Goal: Task Accomplishment & Management: Use online tool/utility

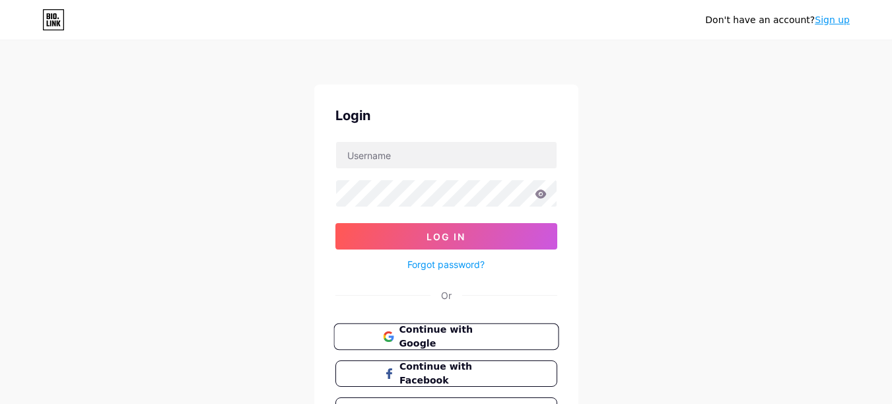
click at [423, 335] on span "Continue with Google" at bounding box center [454, 337] width 110 height 28
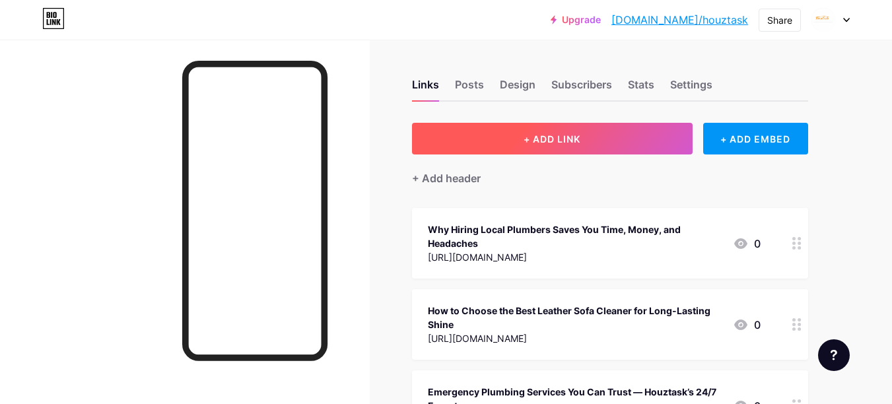
click at [587, 141] on button "+ ADD LINK" at bounding box center [552, 139] width 281 height 32
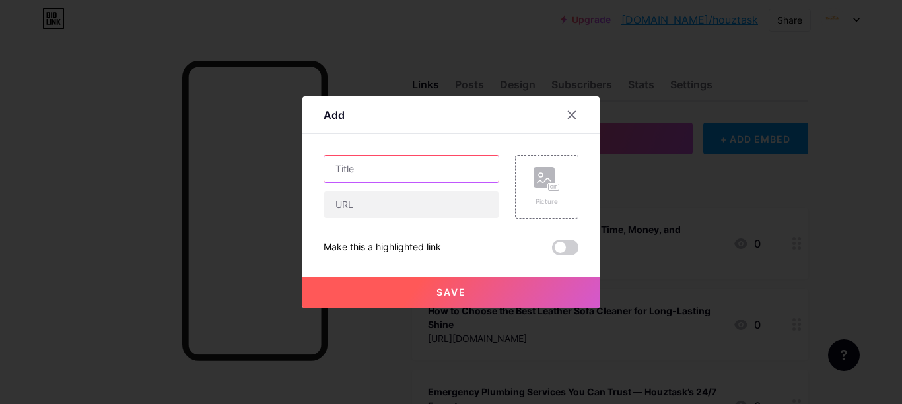
click at [379, 168] on input "text" at bounding box center [411, 169] width 174 height 26
paste input "How AI is Revolutionizing Home Repair Services for Homeowners"
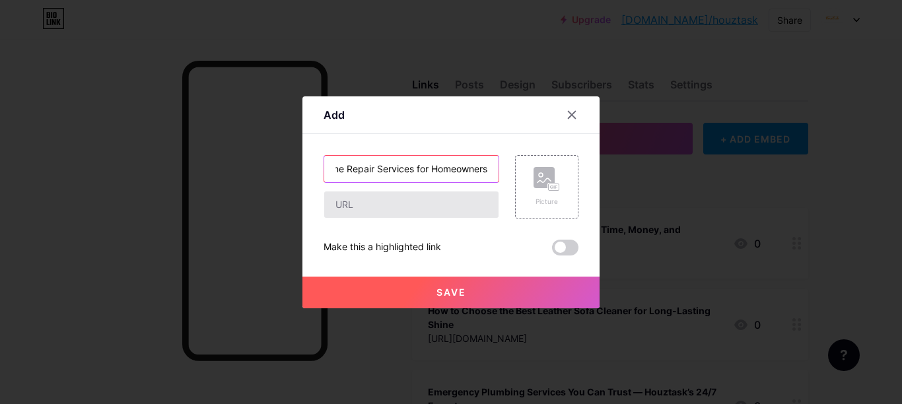
type input "How AI is Revolutionizing Home Repair Services for Homeowners"
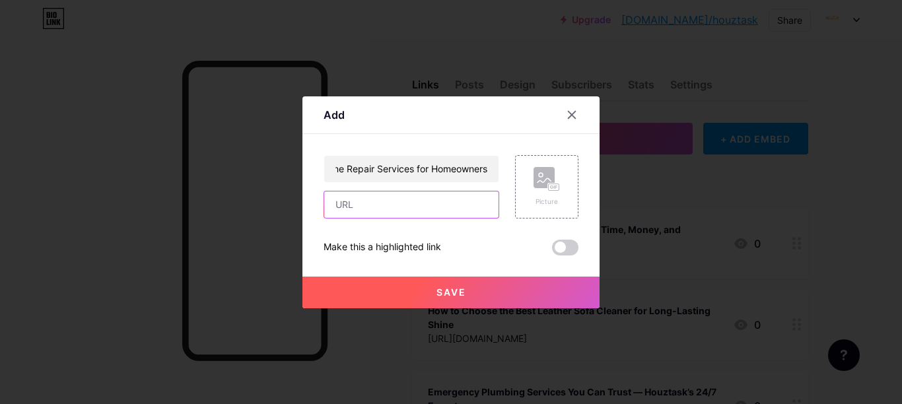
scroll to position [0, 0]
click at [356, 208] on input "text" at bounding box center [411, 205] width 174 height 26
paste input "https://medium.com/@houztaskseo/how-ai-is-revolutionizing-home-repair-services-…"
type input "https://medium.com/@houztaskseo/how-ai-is-revolutionizing-home-repair-services-…"
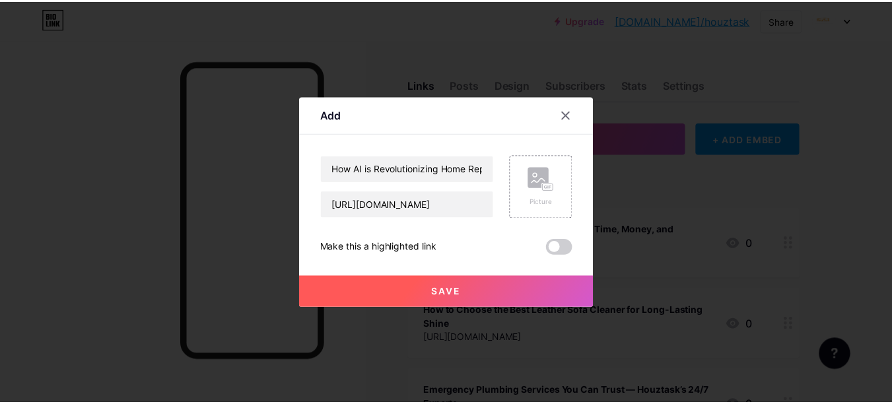
scroll to position [0, 0]
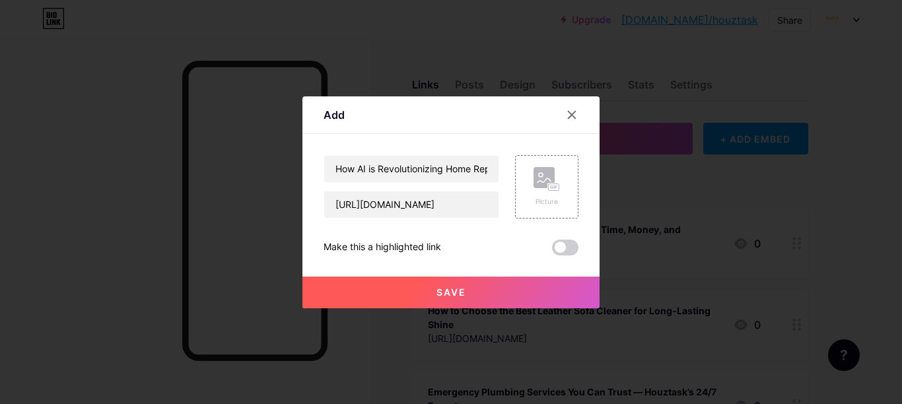
click at [453, 289] on span "Save" at bounding box center [452, 292] width 30 height 11
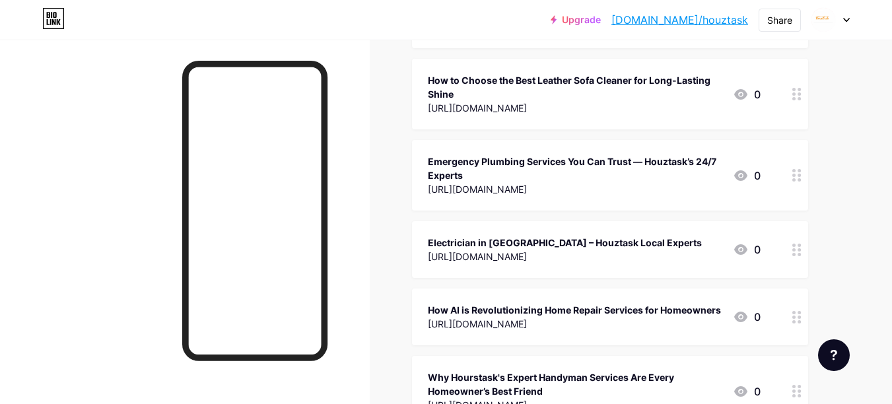
scroll to position [238, 0]
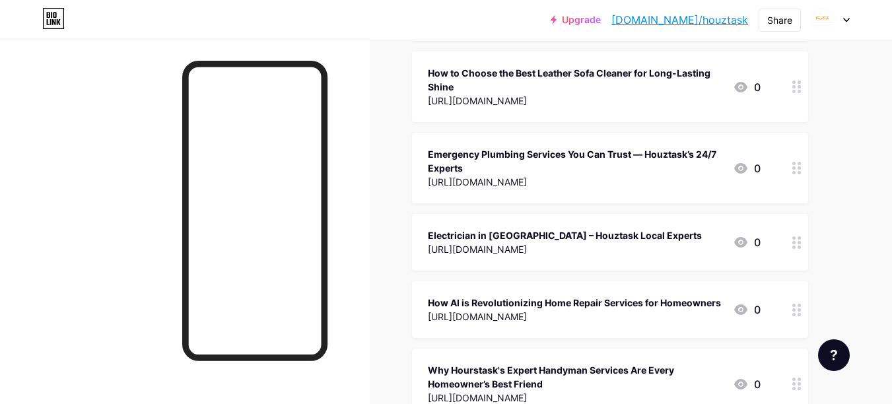
drag, startPoint x: 507, startPoint y: 307, endPoint x: 468, endPoint y: 191, distance: 122.0
click at [468, 191] on span "Why Hiring Local Plumbers Saves You Time, Money, and Headaches https://houztask…" at bounding box center [610, 194] width 396 height 449
click at [516, 297] on div "How AI is Revolutionizing Home Repair Services for Homeowners" at bounding box center [574, 303] width 293 height 14
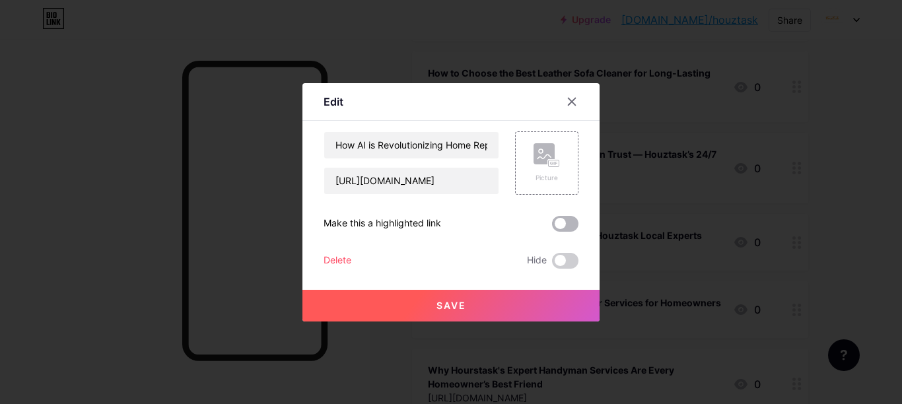
click at [565, 225] on span at bounding box center [565, 224] width 26 height 16
click at [552, 227] on input "checkbox" at bounding box center [552, 227] width 0 height 0
click at [449, 313] on button "Save" at bounding box center [451, 306] width 297 height 32
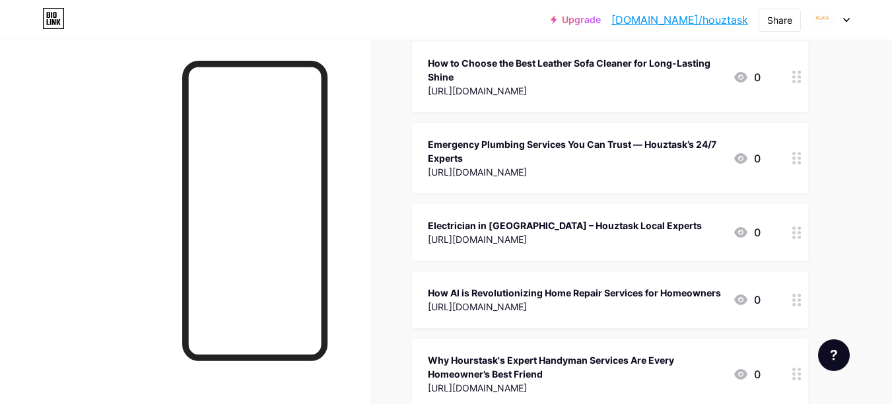
scroll to position [327, 0]
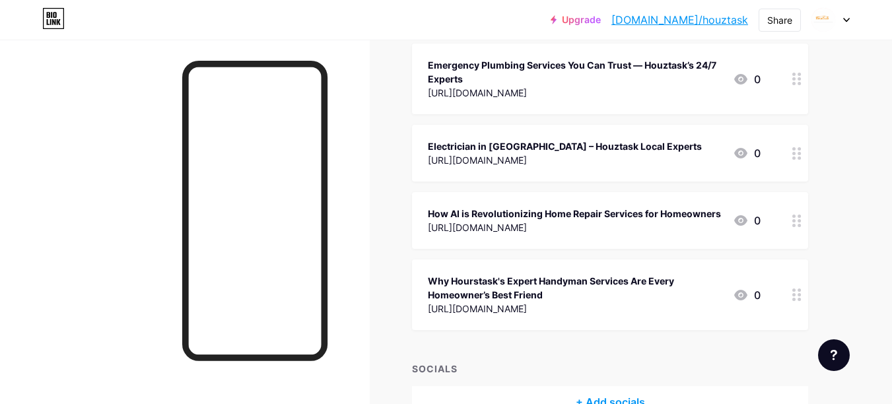
click at [504, 210] on div "How AI is Revolutionizing Home Repair Services for Homeowners" at bounding box center [574, 214] width 293 height 14
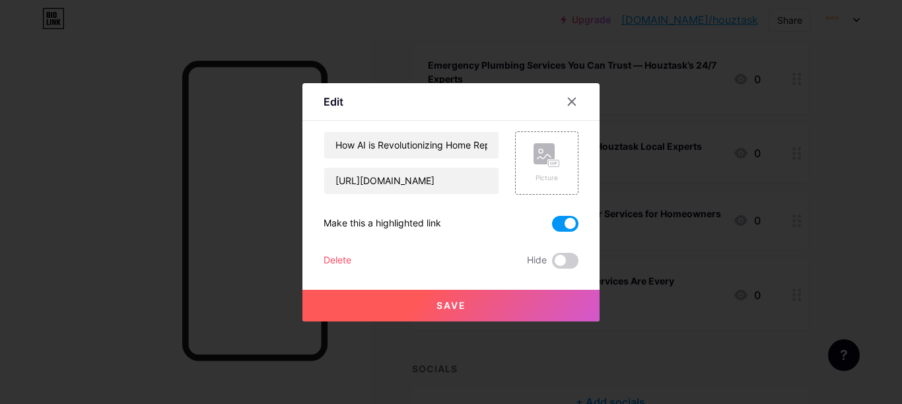
click at [567, 223] on span at bounding box center [565, 224] width 26 height 16
click at [552, 227] on input "checkbox" at bounding box center [552, 227] width 0 height 0
click at [456, 310] on span "Save" at bounding box center [452, 305] width 30 height 11
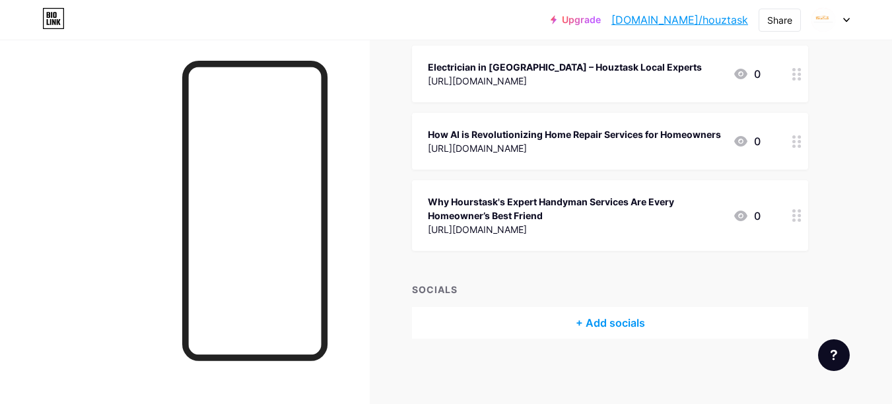
scroll to position [10, 0]
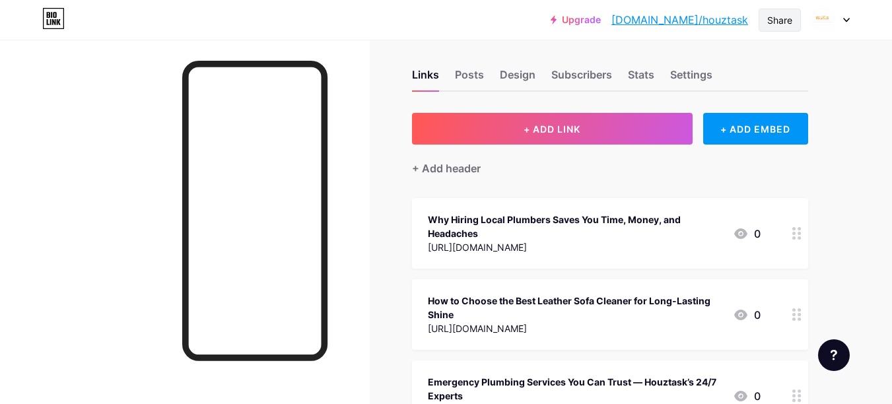
click at [782, 21] on div "Share" at bounding box center [780, 20] width 25 height 14
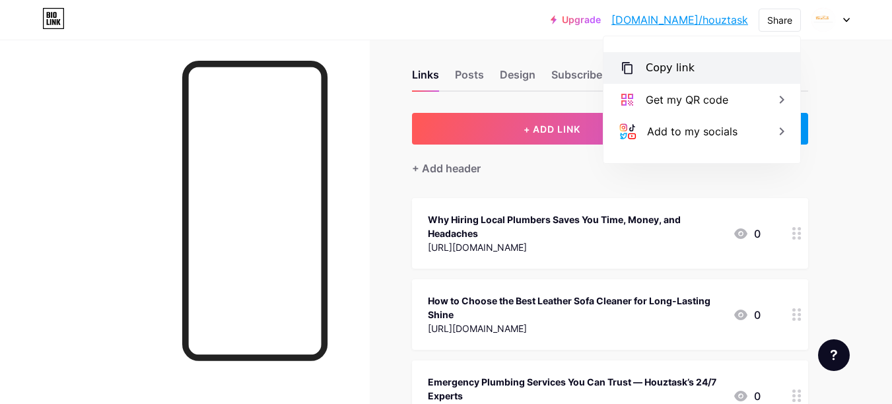
click at [655, 63] on div "Copy link" at bounding box center [670, 68] width 49 height 16
